Goal: Use online tool/utility

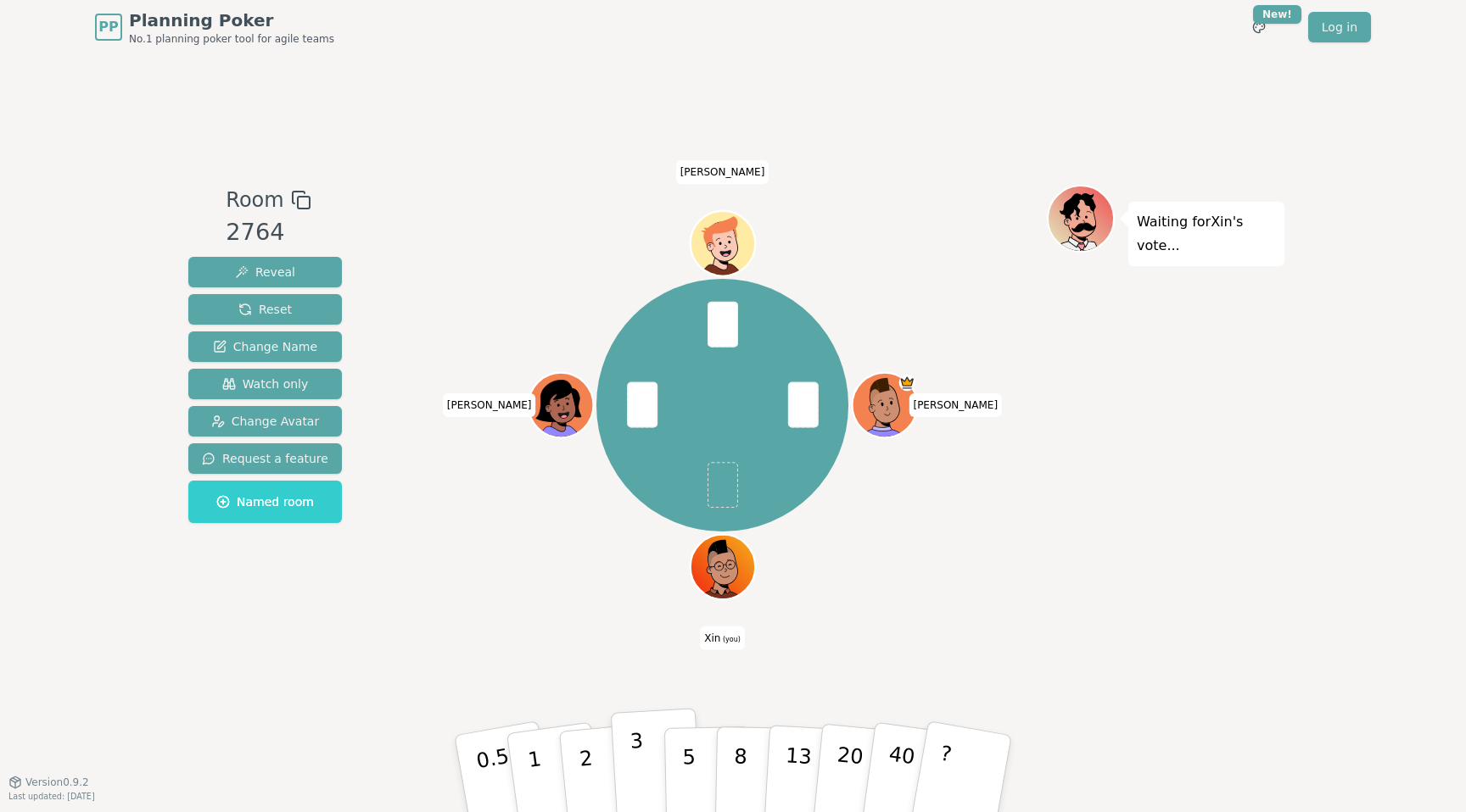
click at [648, 763] on button "3" at bounding box center [657, 774] width 93 height 132
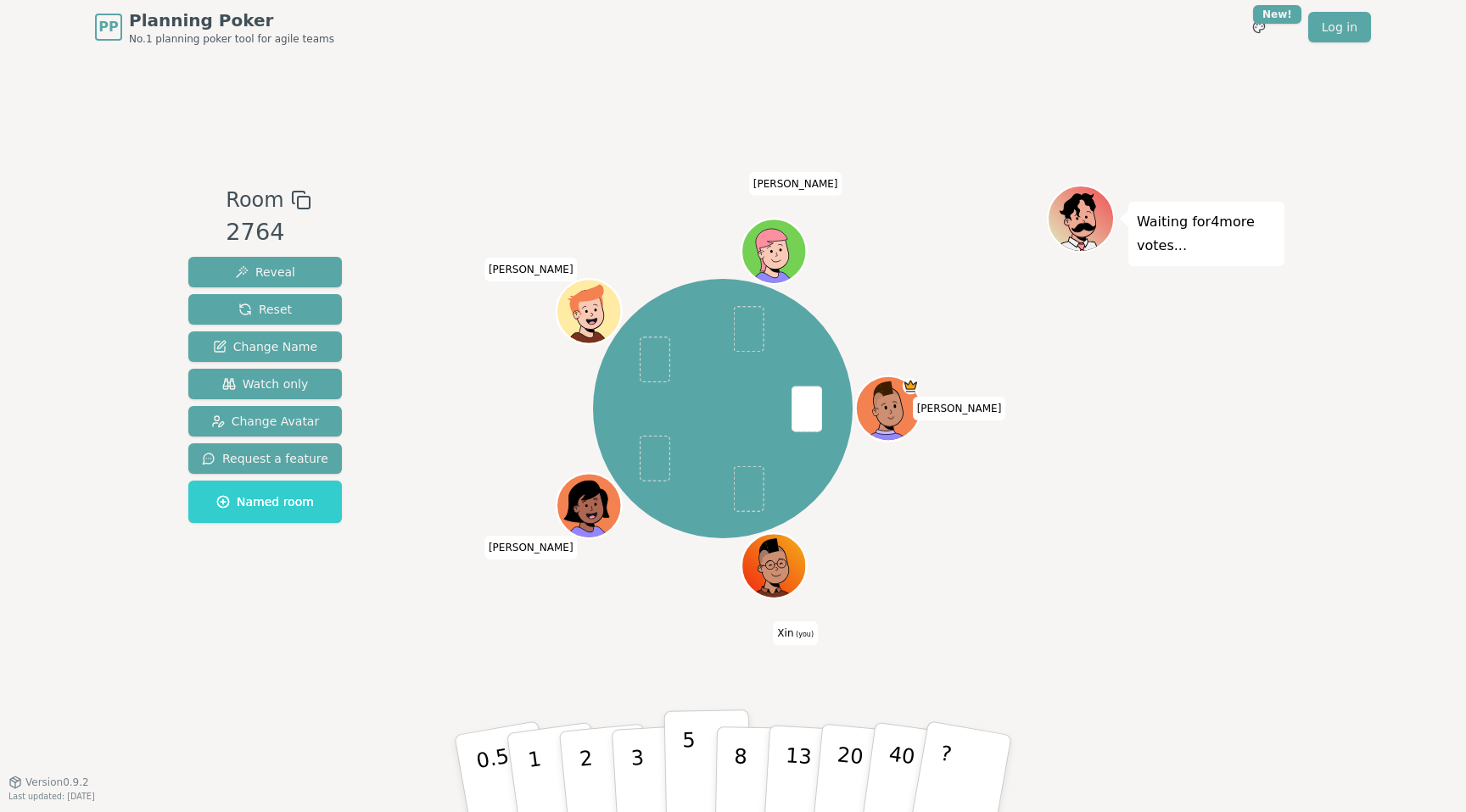
click at [686, 749] on p "5" at bounding box center [689, 773] width 15 height 92
click at [595, 757] on button "2" at bounding box center [605, 774] width 97 height 134
click at [582, 742] on p "2" at bounding box center [588, 776] width 22 height 93
click at [582, 744] on p "2" at bounding box center [588, 776] width 22 height 93
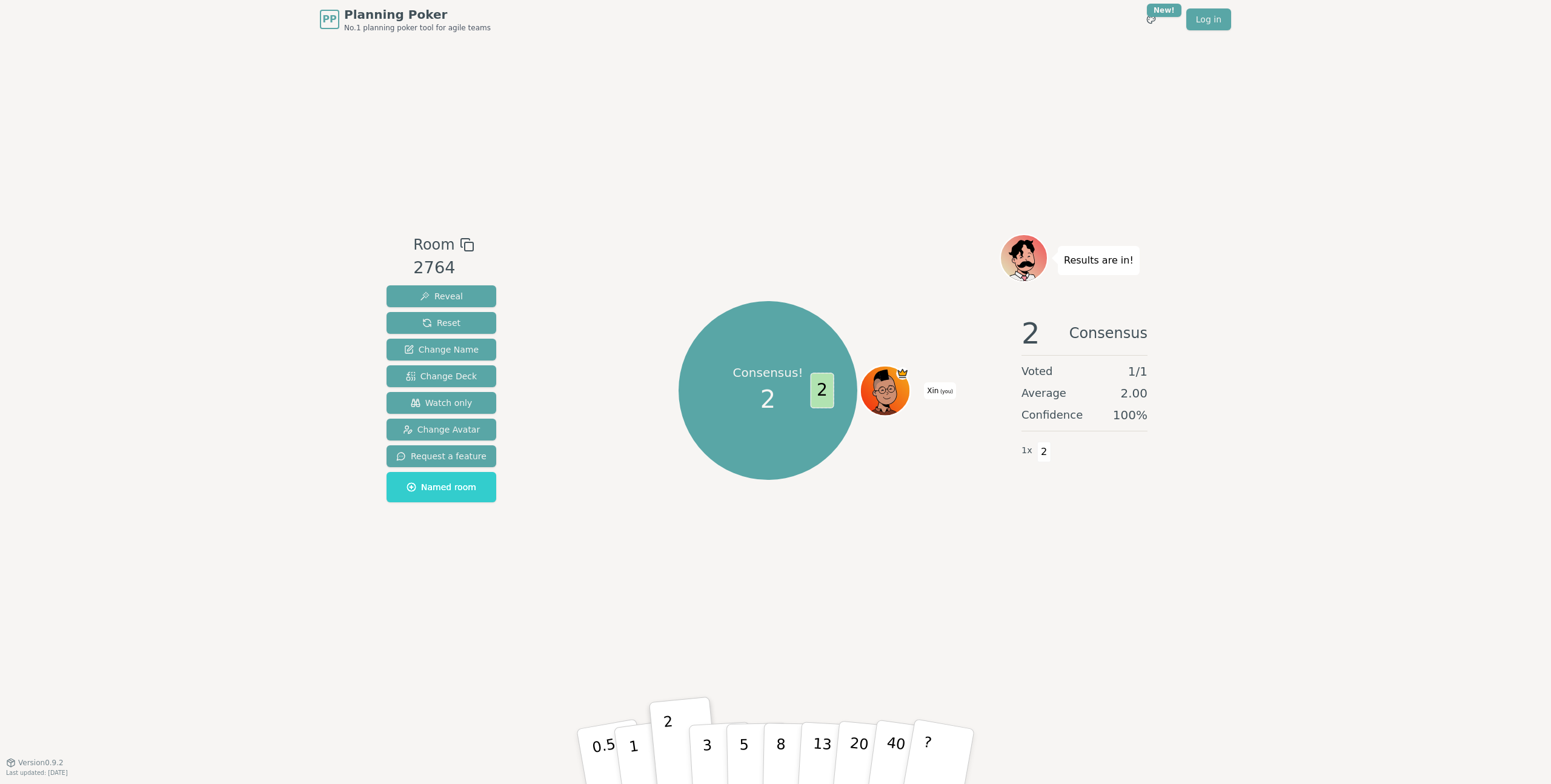
click at [233, 526] on div "PP Planning Poker No.1 planning poker tool for agile teams Toggle theme New! Lo…" at bounding box center [776, 392] width 1551 height 784
